Goal: Task Accomplishment & Management: Complete application form

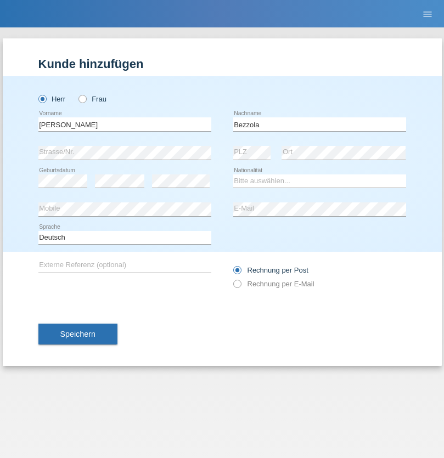
type input "Bezzola"
select select "CH"
radio input "true"
click at [125, 124] on input "text" at bounding box center [124, 124] width 173 height 14
type input "Dalibor"
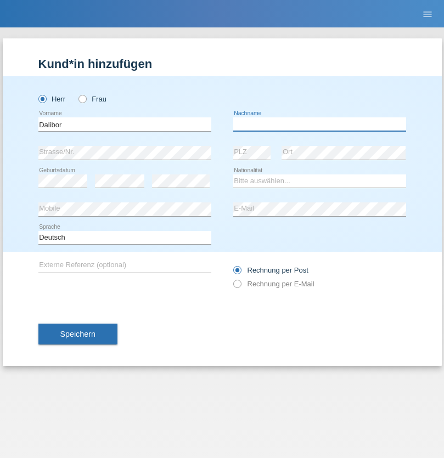
click at [319, 124] on input "text" at bounding box center [319, 124] width 173 height 14
type input "Drenovac"
select select "HR"
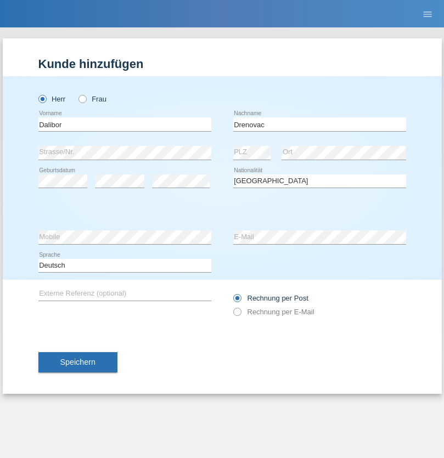
select select "C"
select select "28"
select select "09"
select select "1987"
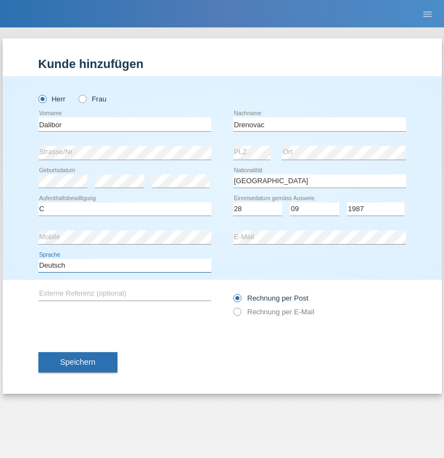
select select "en"
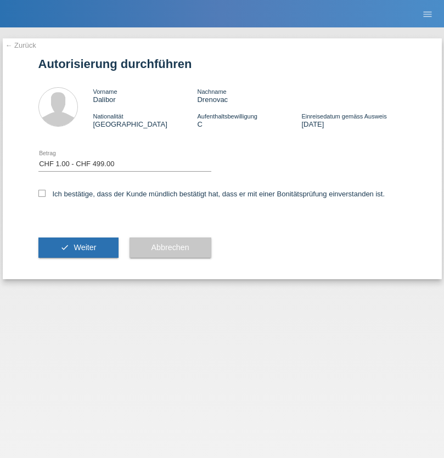
select select "1"
checkbox input "true"
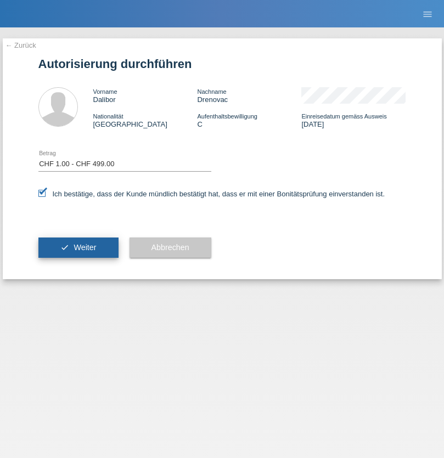
click at [78, 248] on span "Weiter" at bounding box center [85, 247] width 23 height 9
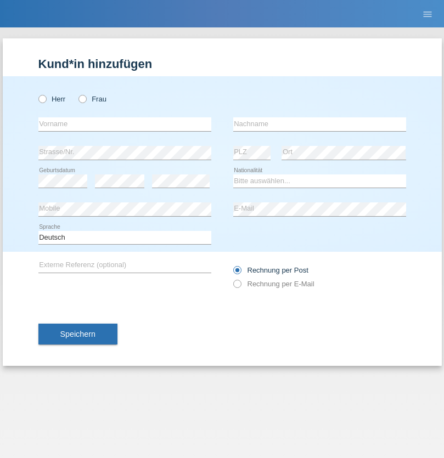
radio input "true"
click at [125, 124] on input "text" at bounding box center [124, 124] width 173 height 14
type input "Eduardo"
click at [319, 124] on input "text" at bounding box center [319, 124] width 173 height 14
type input "Leite"
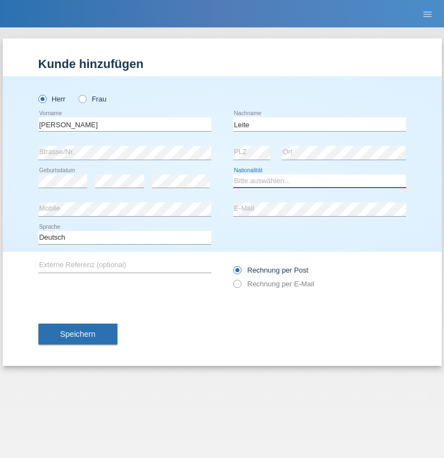
select select "CH"
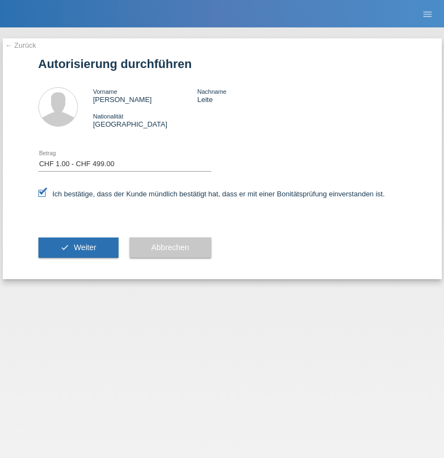
select select "1"
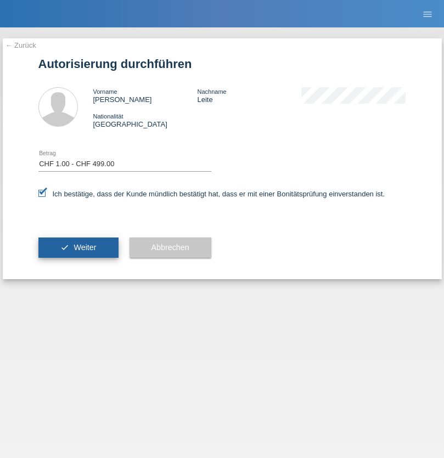
click at [78, 248] on span "Weiter" at bounding box center [85, 247] width 23 height 9
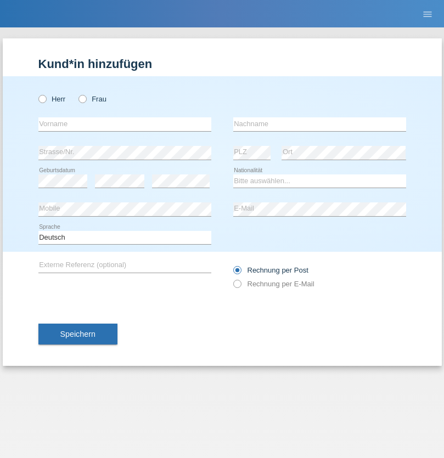
radio input "true"
click at [125, 124] on input "text" at bounding box center [124, 124] width 173 height 14
type input "[PERSON_NAME]"
click at [319, 124] on input "text" at bounding box center [319, 124] width 173 height 14
type input "Bechir"
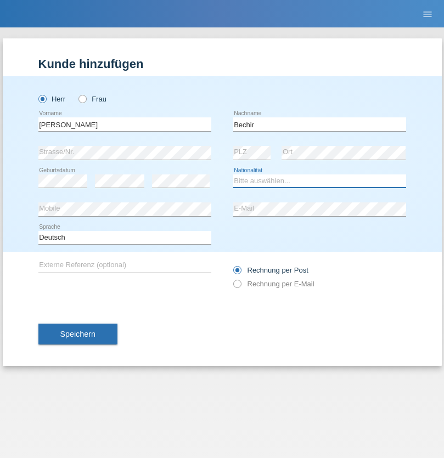
select select "CH"
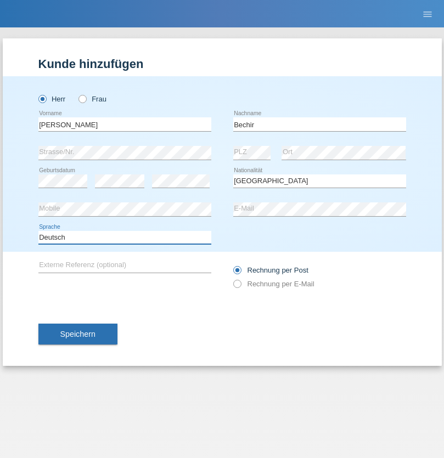
select select "en"
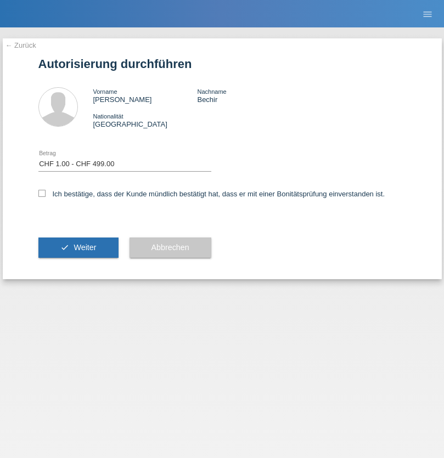
select select "1"
checkbox input "true"
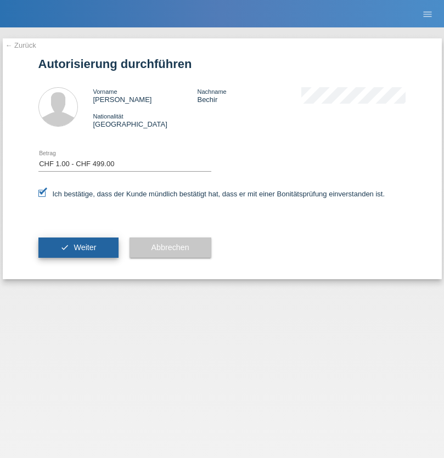
click at [78, 248] on span "Weiter" at bounding box center [85, 247] width 23 height 9
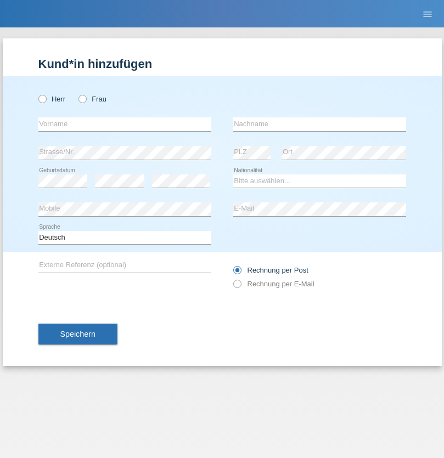
radio input "true"
click at [125, 124] on input "text" at bounding box center [124, 124] width 173 height 14
type input "Valya"
click at [319, 124] on input "text" at bounding box center [319, 124] width 173 height 14
type input "Ivanova"
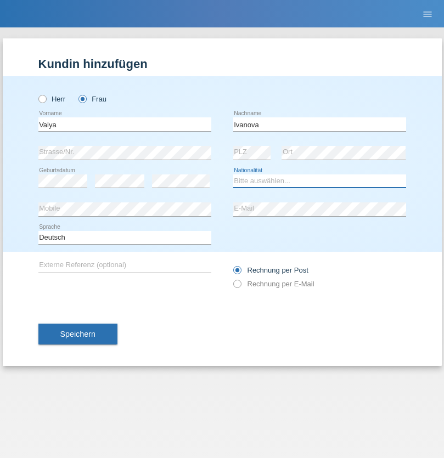
select select "BG"
select select "C"
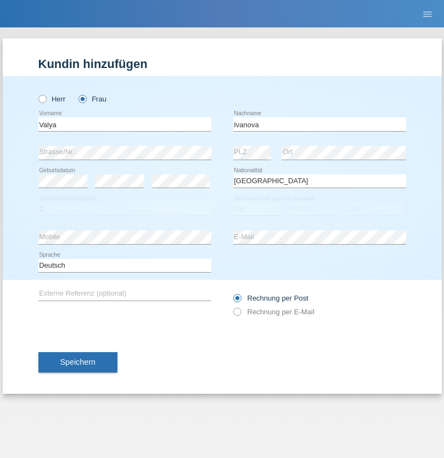
select select "01"
select select "05"
select select "2005"
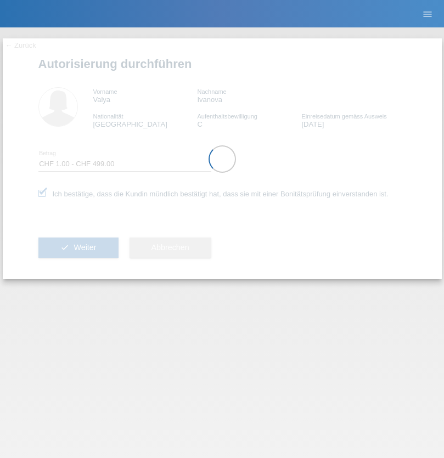
select select "1"
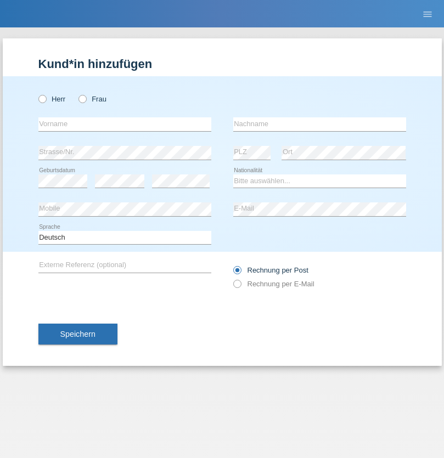
radio input "true"
click at [125, 124] on input "text" at bounding box center [124, 124] width 173 height 14
type input "Valya"
click at [319, 124] on input "text" at bounding box center [319, 124] width 173 height 14
type input "Ivanov"
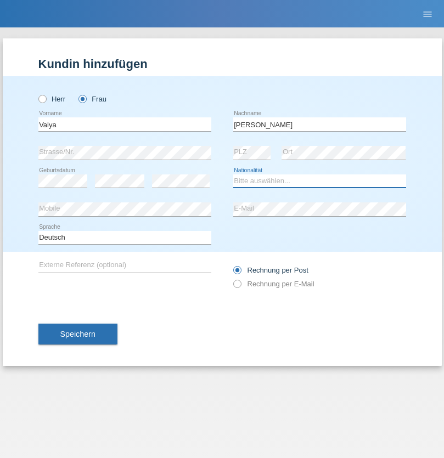
select select "BG"
select select "C"
select select "01"
select select "10"
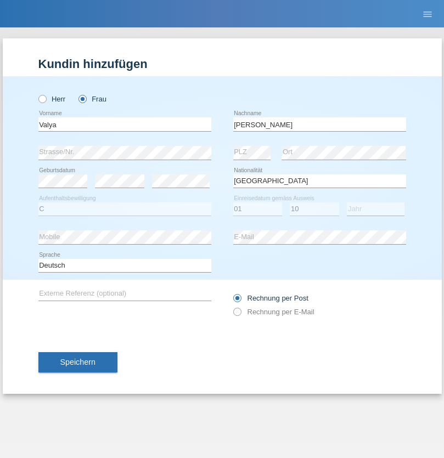
select select "2005"
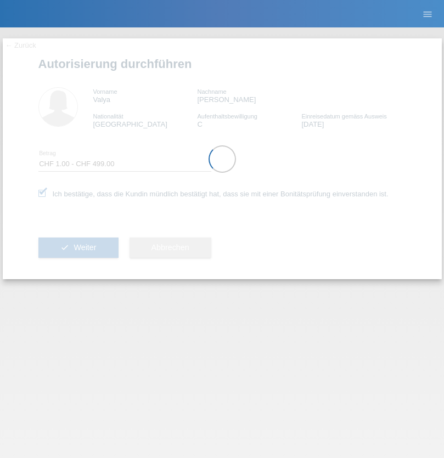
select select "1"
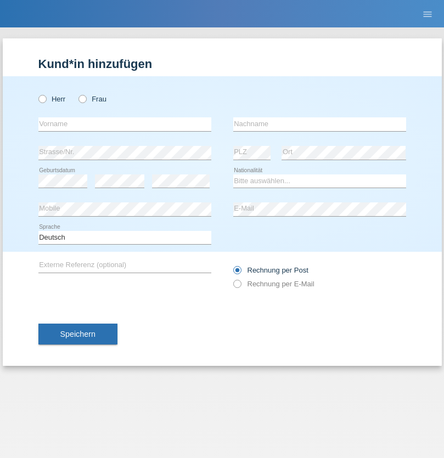
radio input "true"
click at [125, 124] on input "text" at bounding box center [124, 124] width 173 height 14
type input "[PERSON_NAME]"
click at [319, 124] on input "text" at bounding box center [319, 124] width 173 height 14
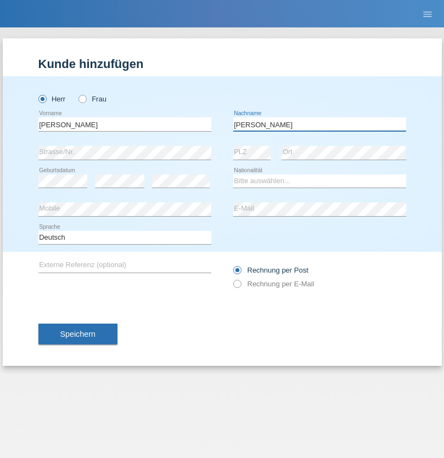
type input "[PERSON_NAME]"
select select "CH"
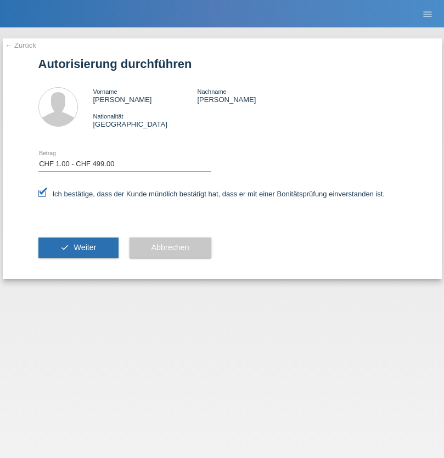
select select "1"
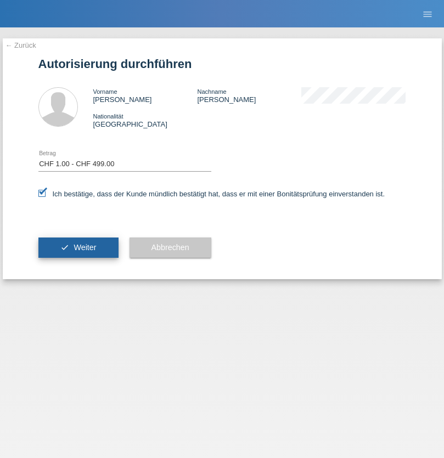
click at [78, 248] on span "Weiter" at bounding box center [85, 247] width 23 height 9
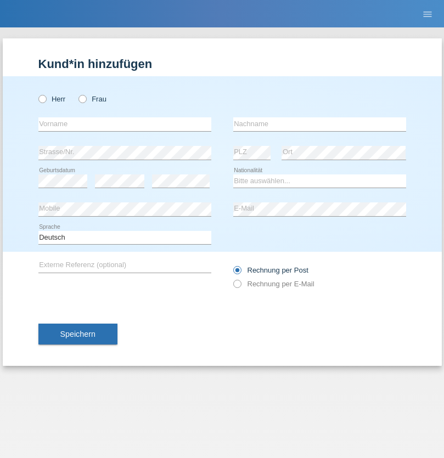
radio input "true"
click at [125, 124] on input "text" at bounding box center [124, 124] width 173 height 14
type input "Manuel"
click at [319, 124] on input "text" at bounding box center [319, 124] width 173 height 14
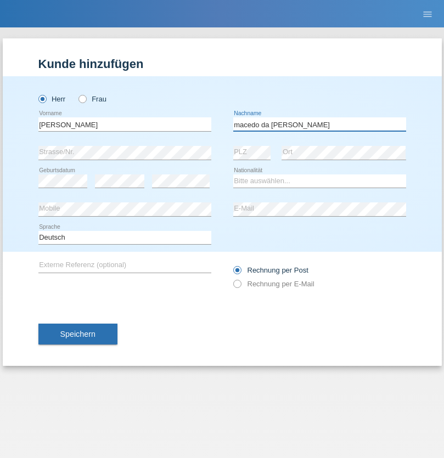
type input "macedo da Costa"
select select "PT"
select select "C"
select select "07"
select select "04"
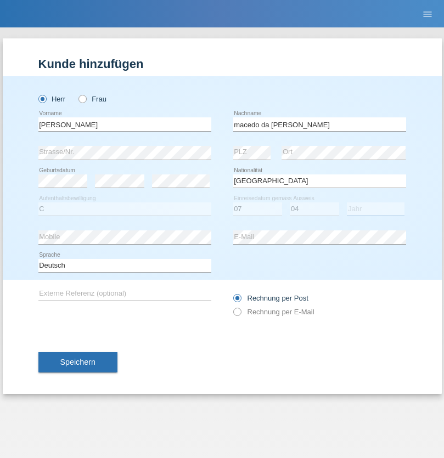
select select "1992"
